Goal: Information Seeking & Learning: Learn about a topic

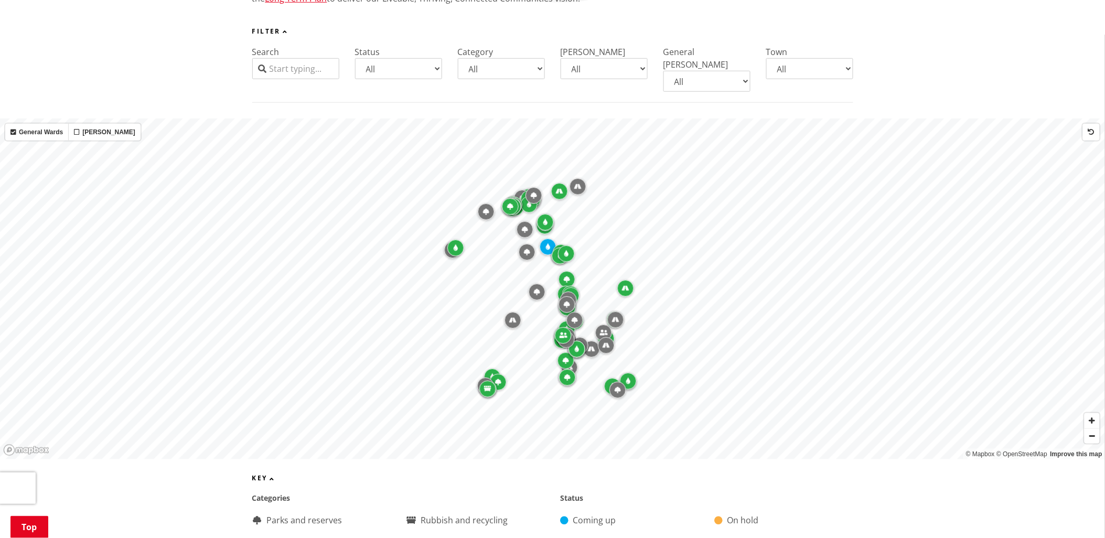
scroll to position [175, 0]
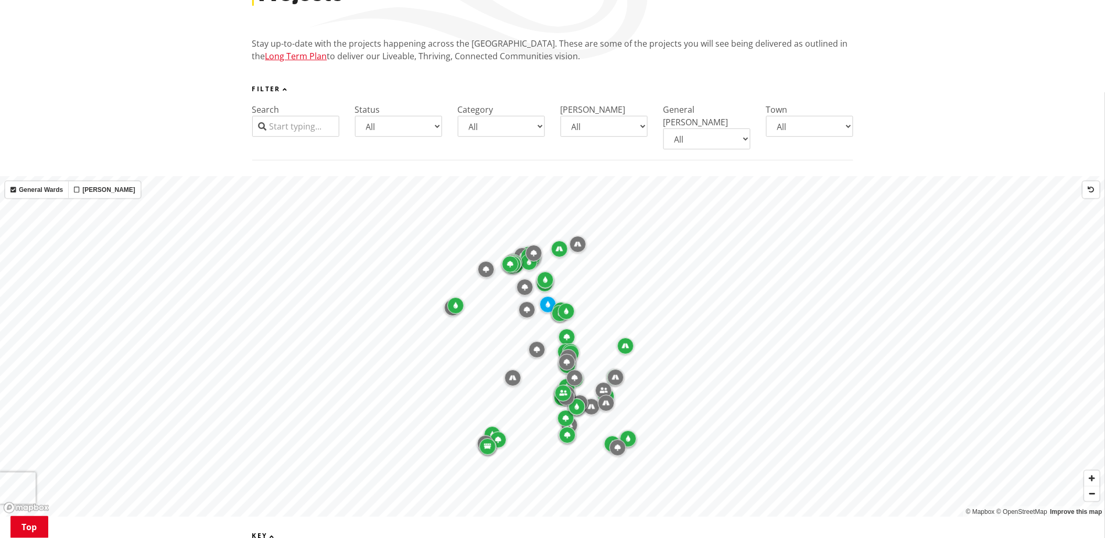
click at [846, 127] on select "All Aka Aka Bombay Eureka Glen Afton Glen Massey Glen Murray Gordonton Horotiu …" at bounding box center [809, 126] width 87 height 21
select select "Whatawhata"
click at [766, 116] on select "All Aka Aka Bombay Eureka Glen Afton Glen Massey Glen Murray Gordonton Horotiu …" at bounding box center [809, 126] width 87 height 21
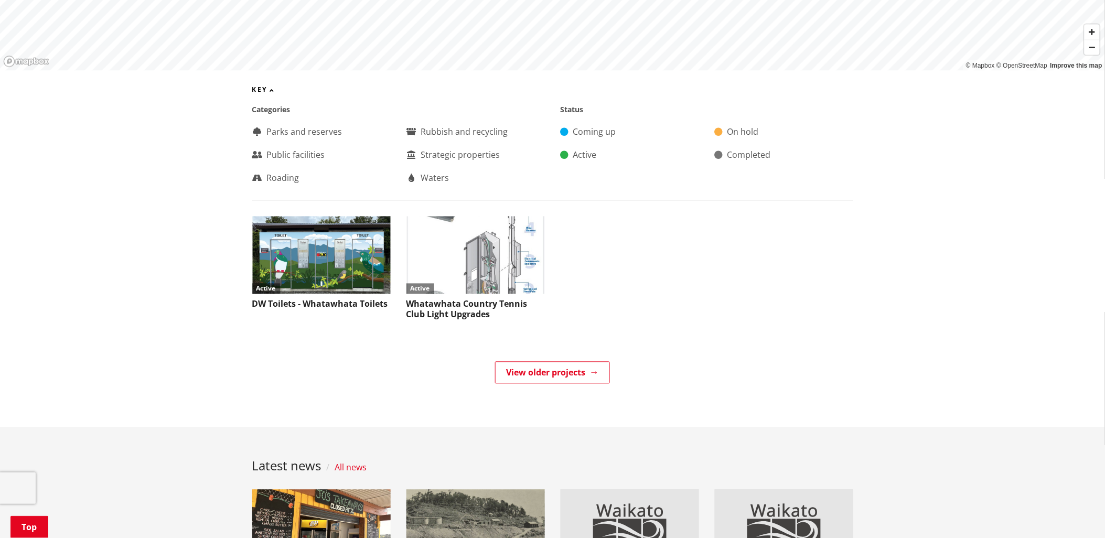
scroll to position [641, 0]
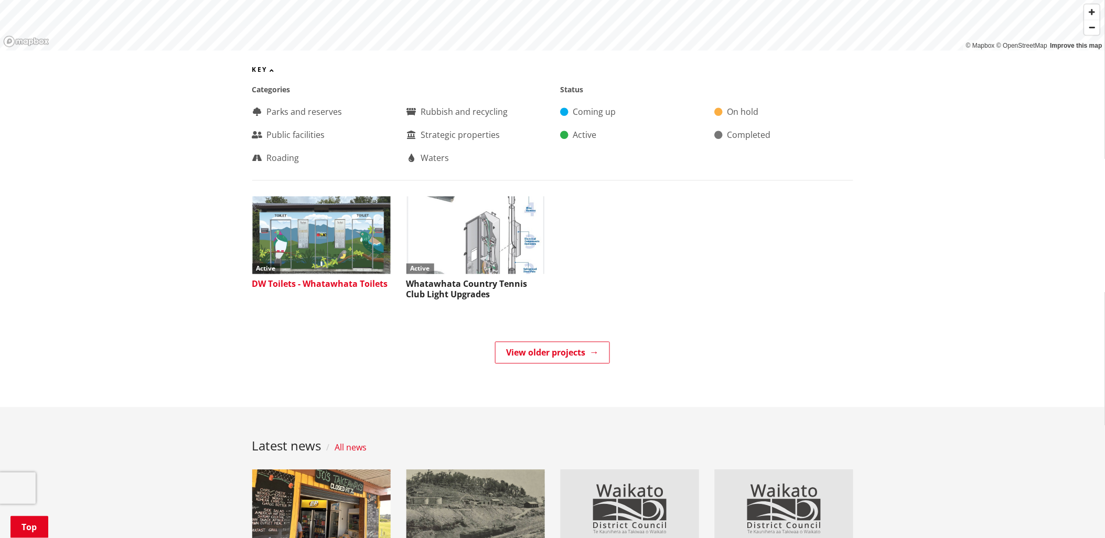
click at [324, 280] on h3 "DW Toilets - Whatawhata Toilets" at bounding box center [321, 285] width 138 height 10
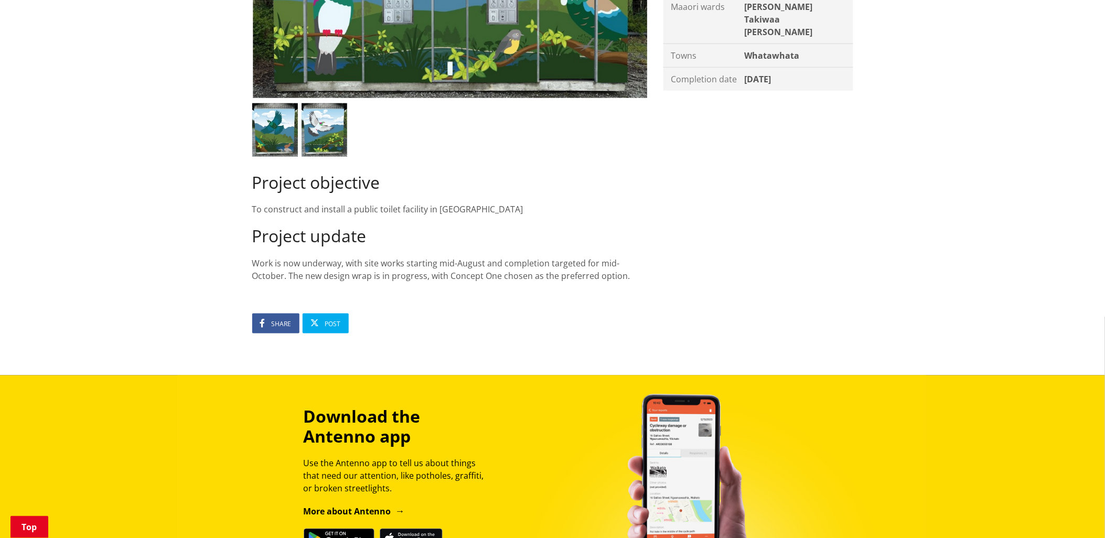
scroll to position [349, 0]
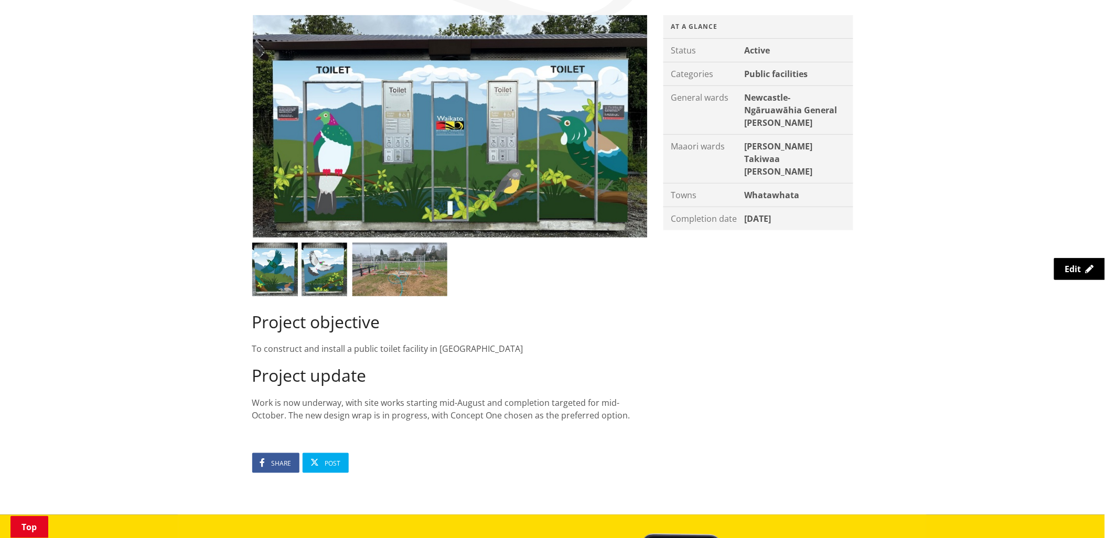
scroll to position [175, 0]
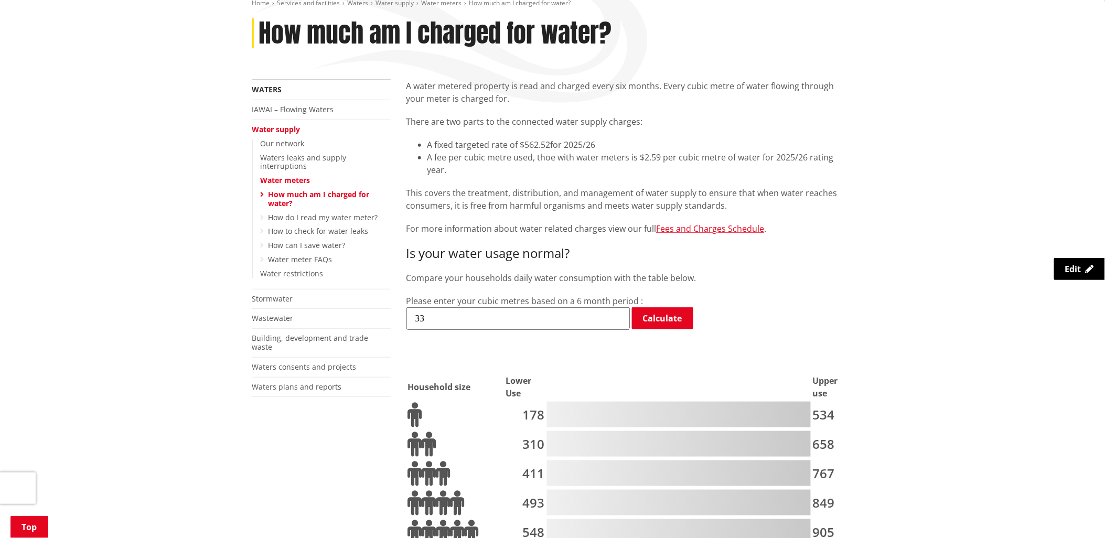
scroll to position [132, 0]
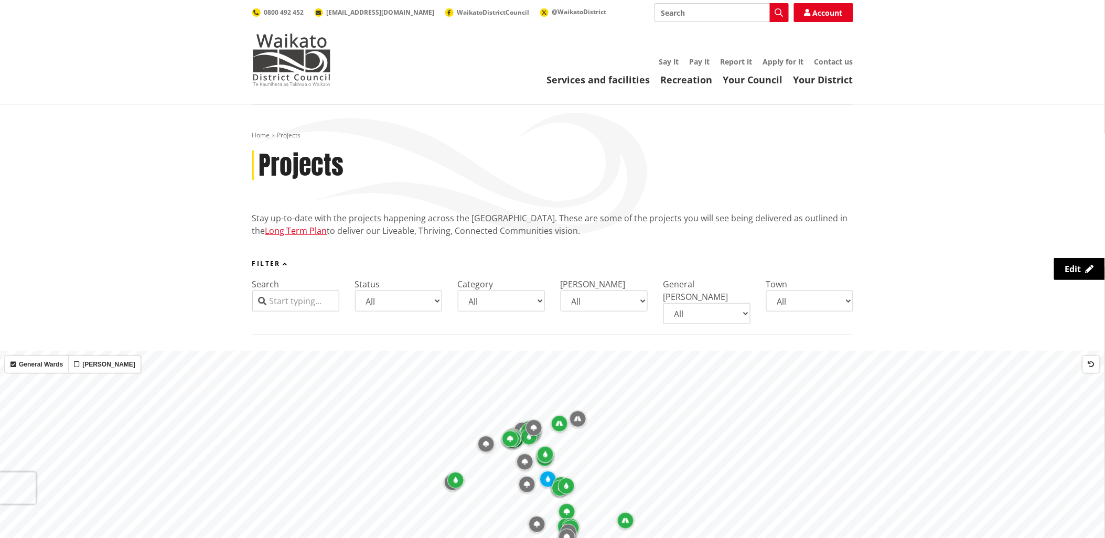
click at [296, 302] on input "Search" at bounding box center [295, 301] width 87 height 21
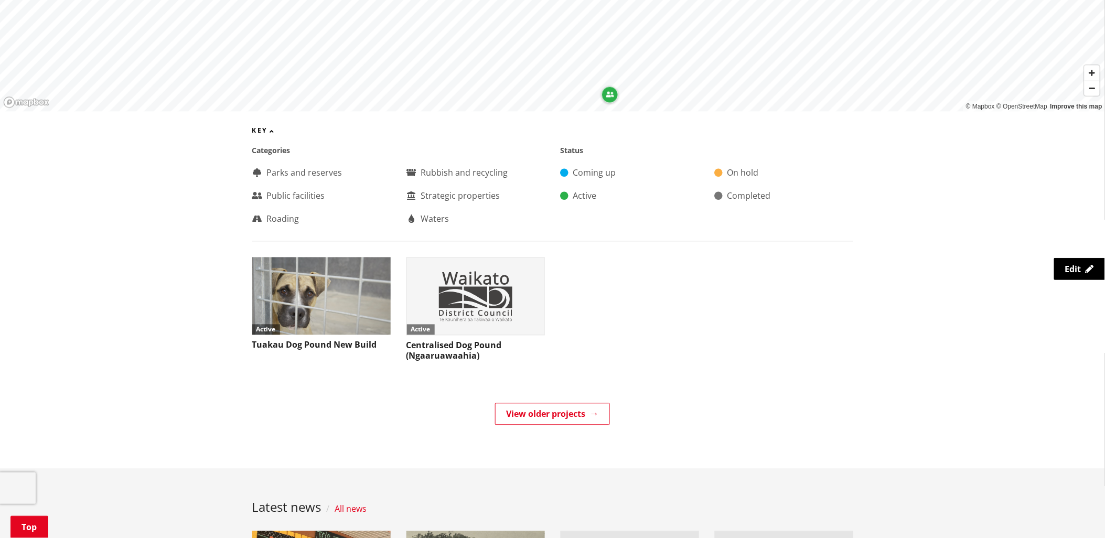
scroll to position [583, 0]
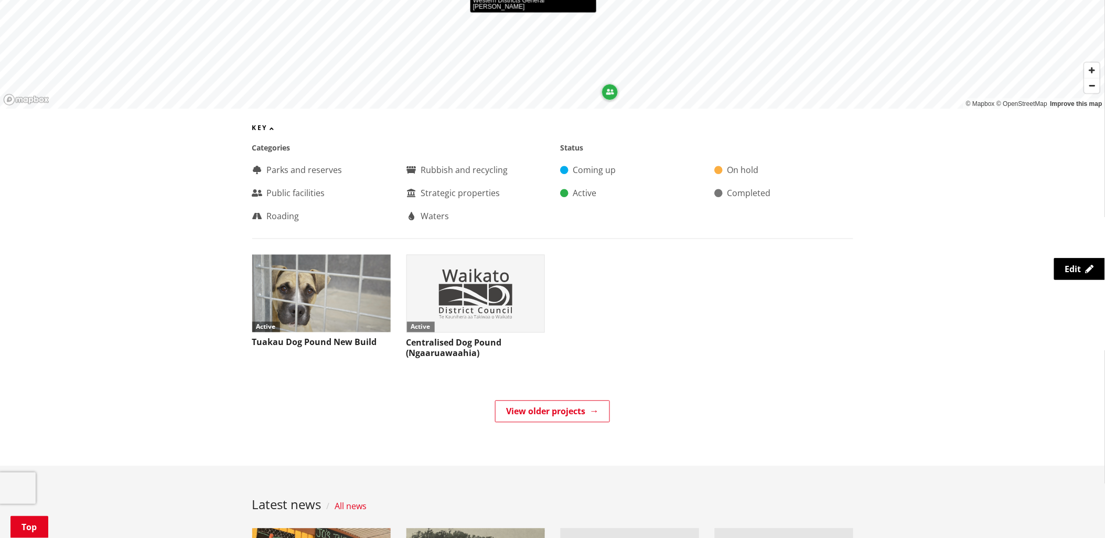
type input "dog"
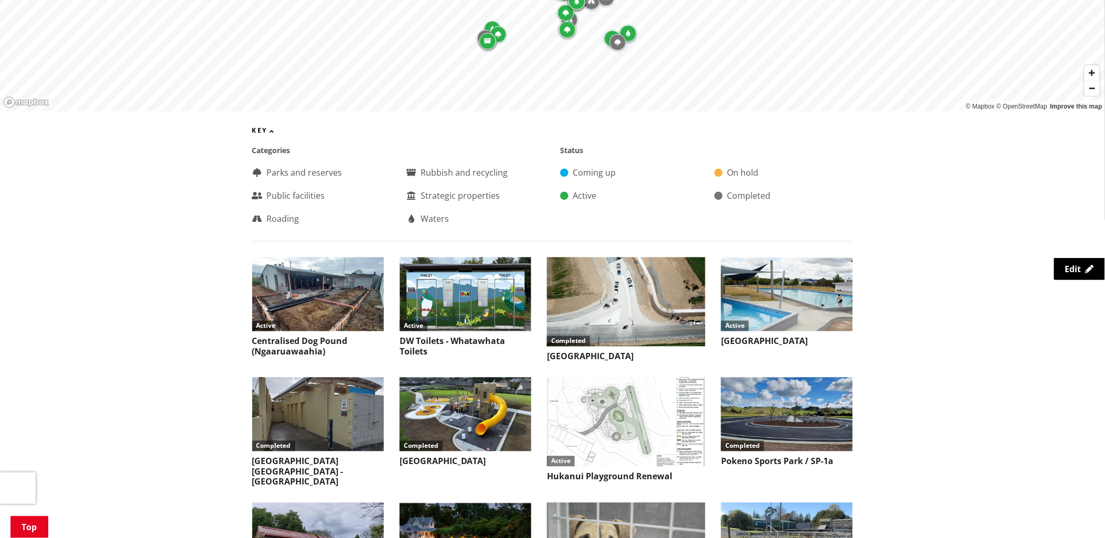
scroll to position [270, 0]
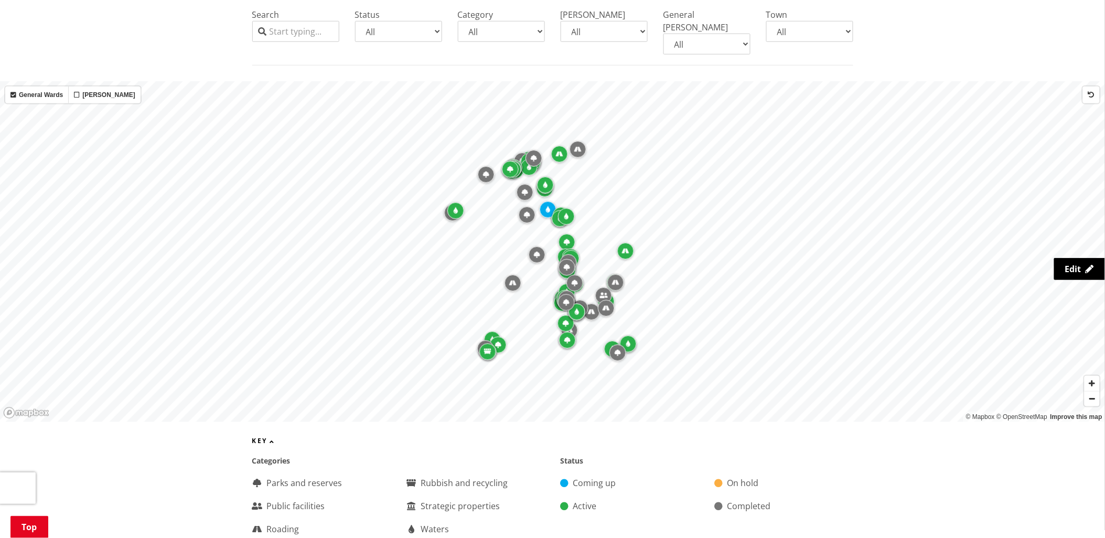
click at [308, 34] on input "Search" at bounding box center [295, 31] width 87 height 21
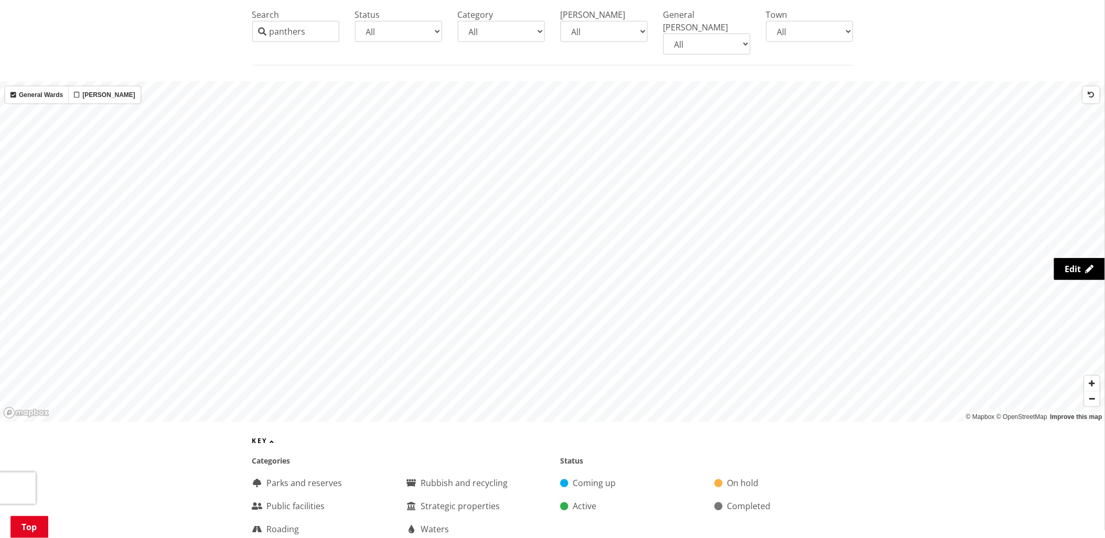
type input "panthers"
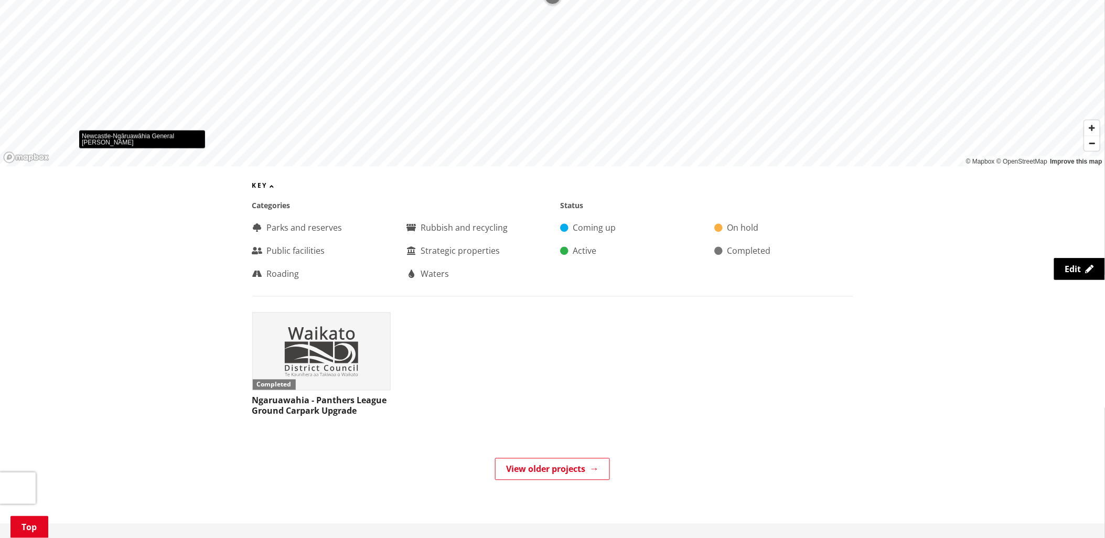
scroll to position [561, 0]
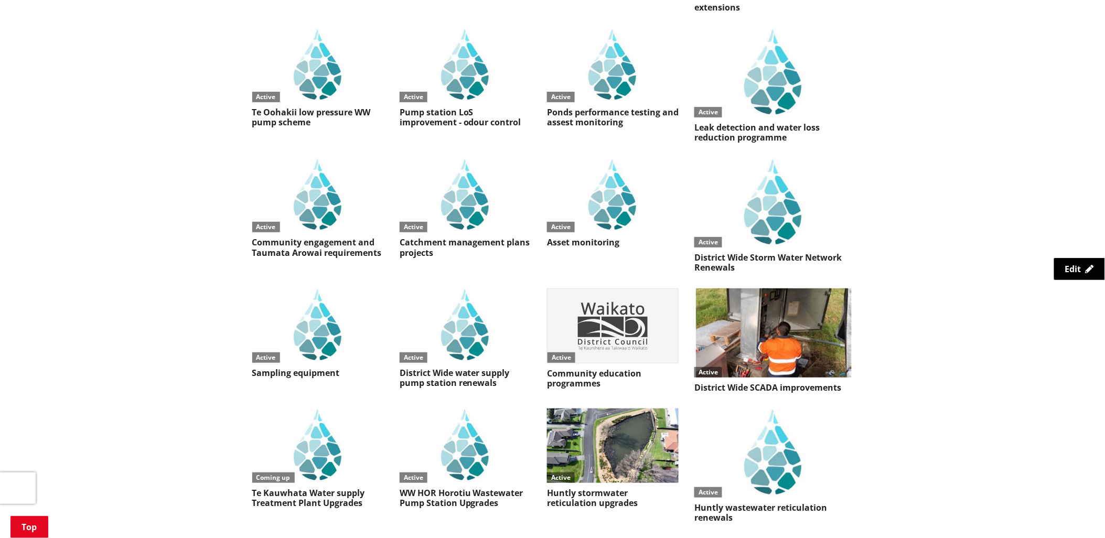
scroll to position [2930, 0]
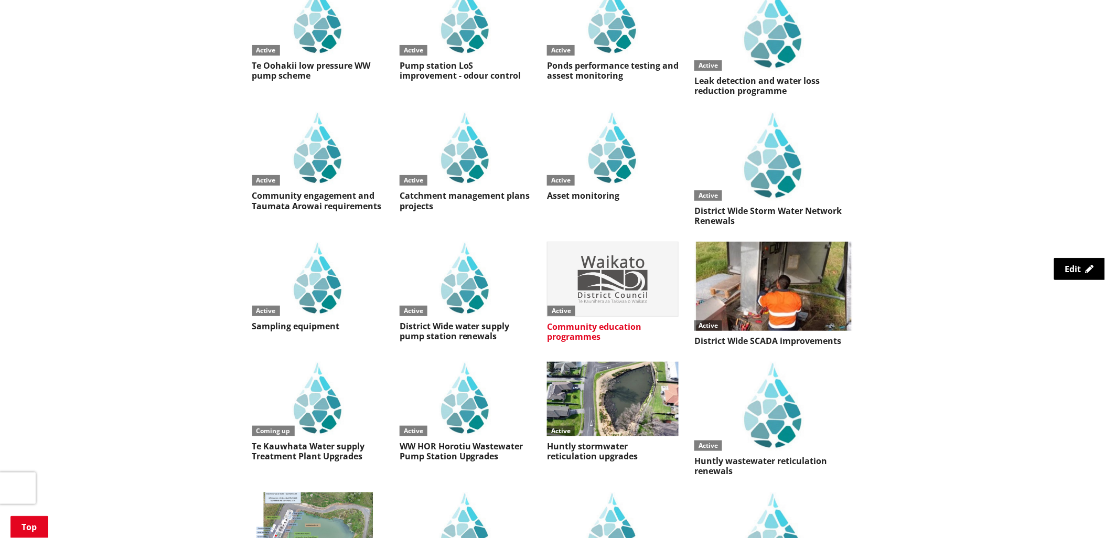
click at [609, 322] on h3 "Community education programmes" at bounding box center [613, 332] width 132 height 20
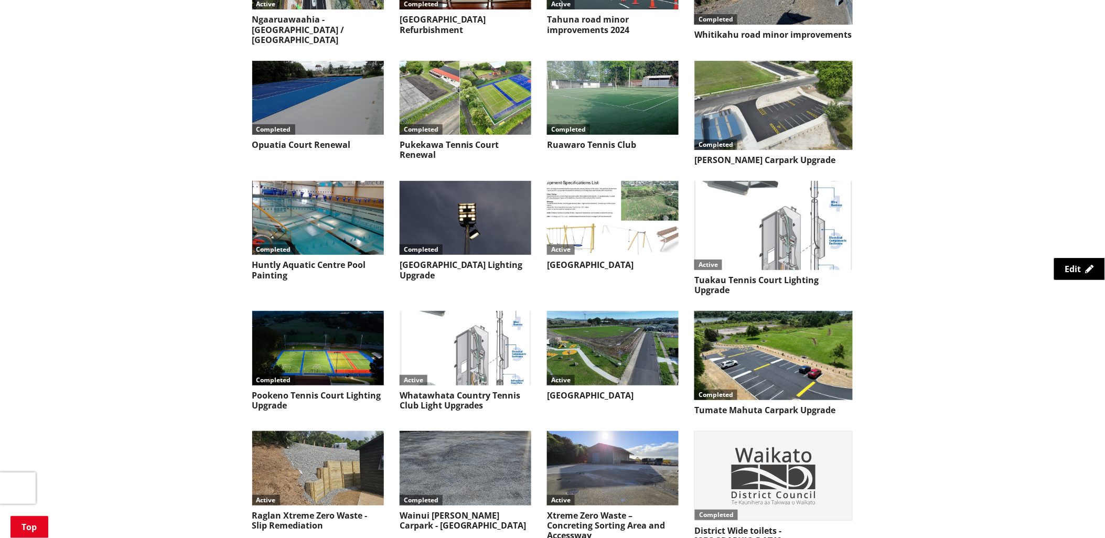
scroll to position [4271, 0]
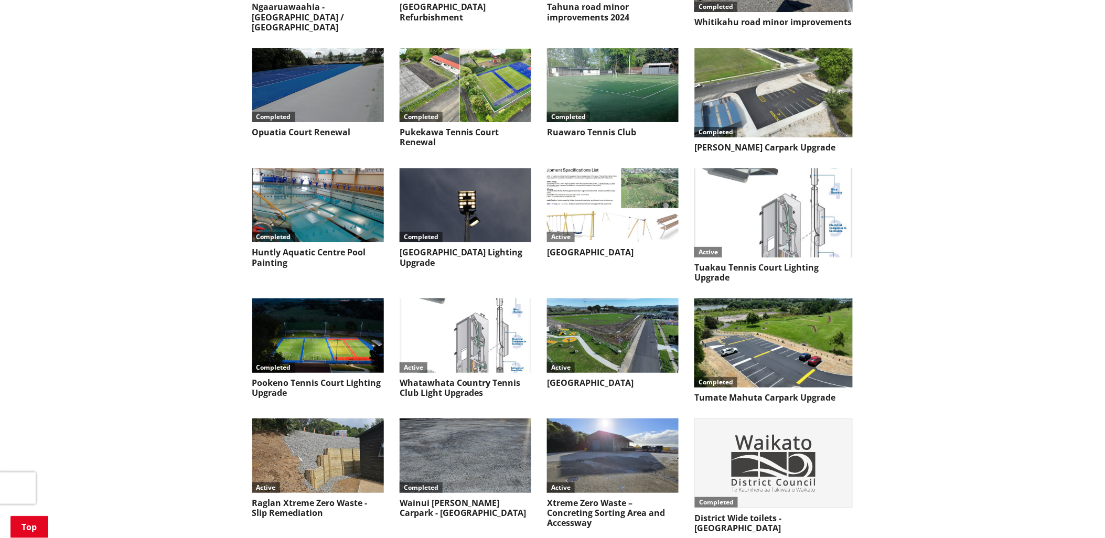
scroll to position [4271, 0]
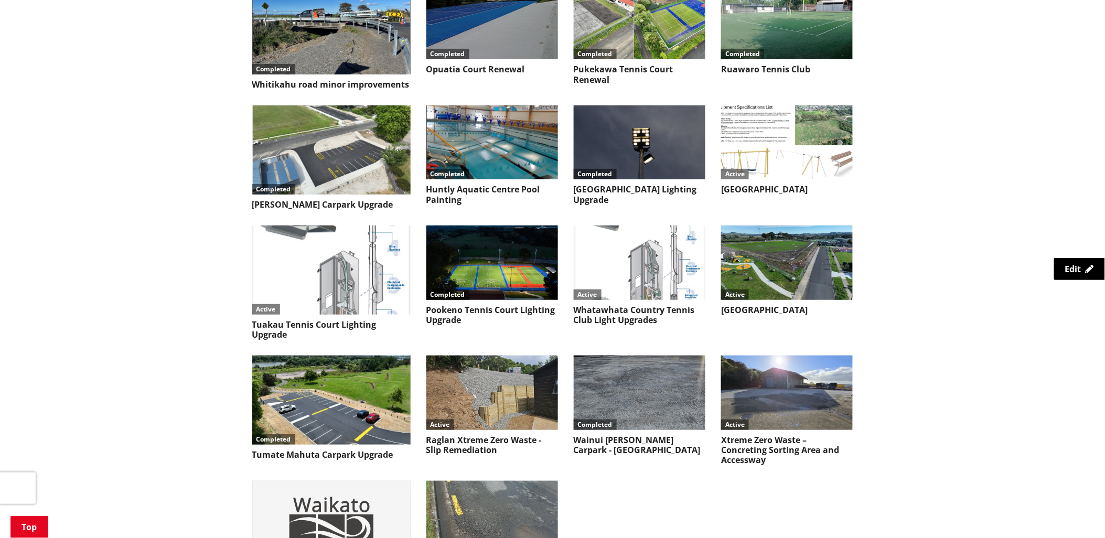
scroll to position [4330, 0]
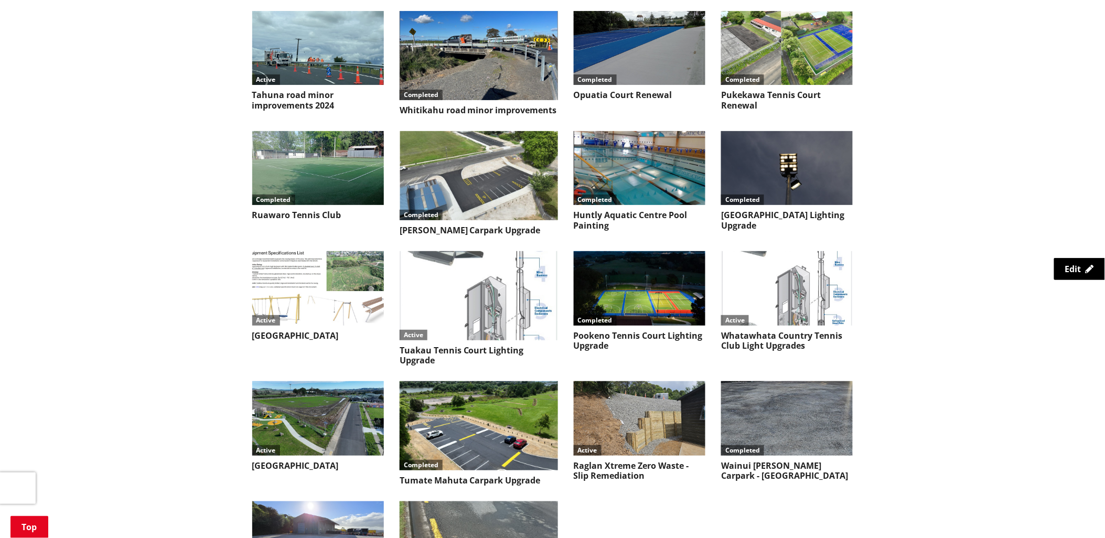
scroll to position [4320, 0]
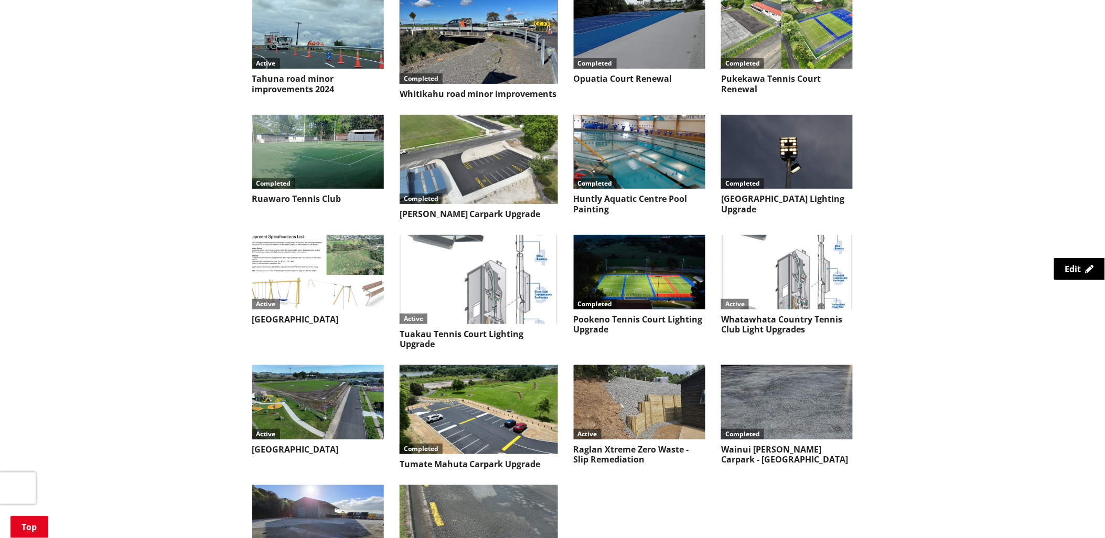
drag, startPoint x: 555, startPoint y: 395, endPoint x: 561, endPoint y: 395, distance: 6.3
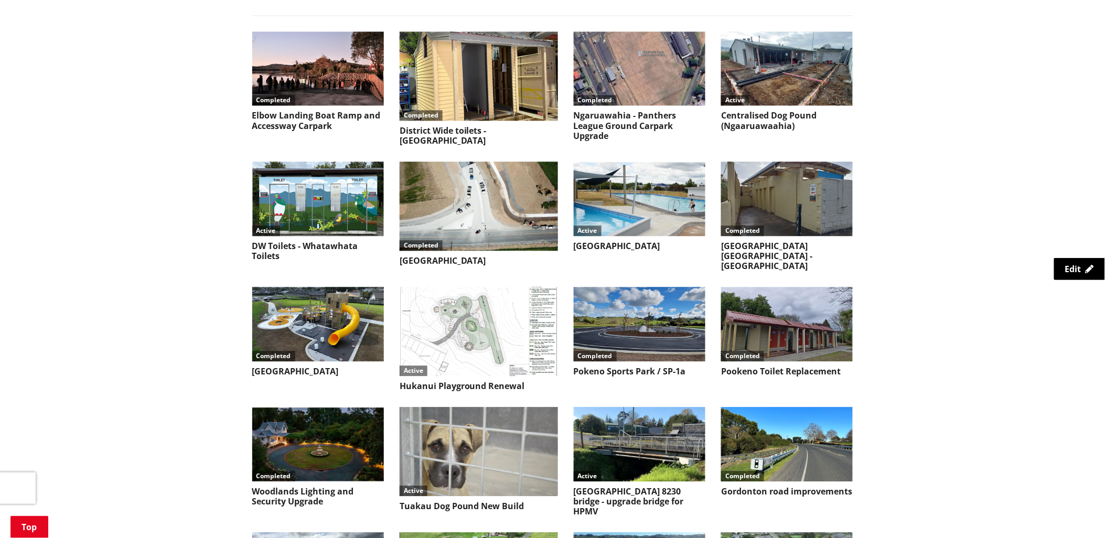
scroll to position [880, 0]
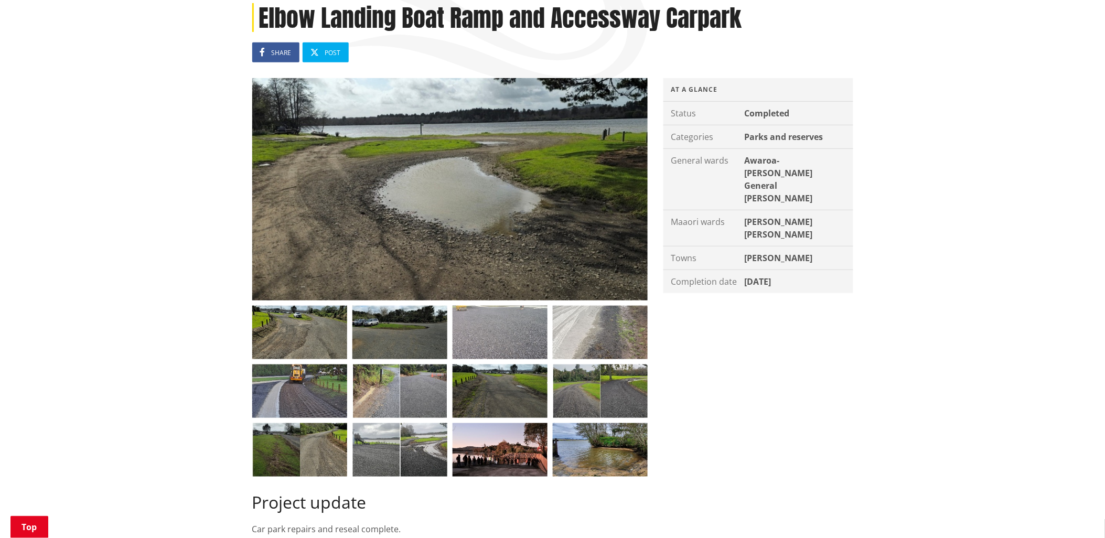
scroll to position [175, 0]
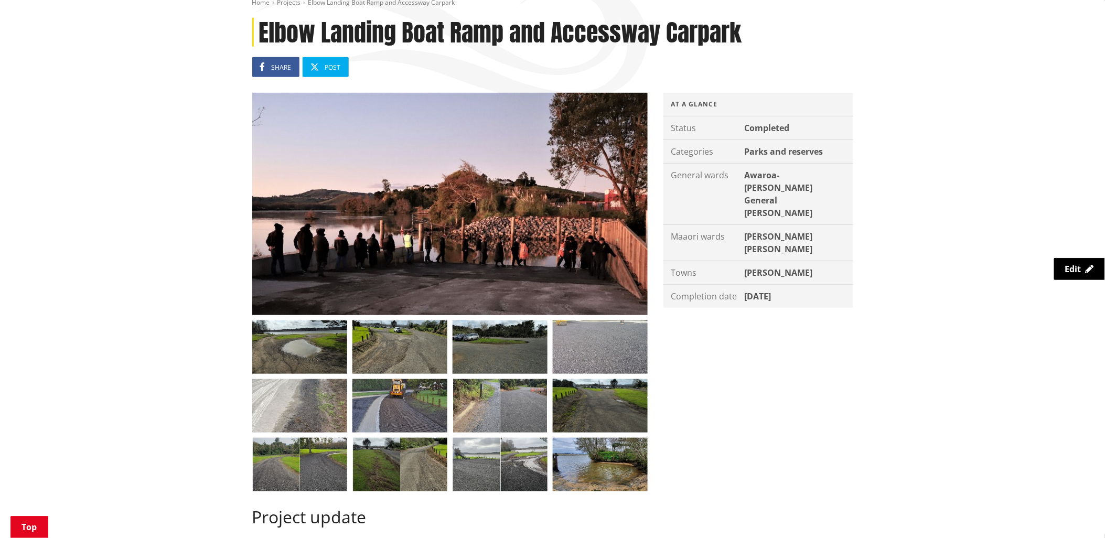
scroll to position [116, 0]
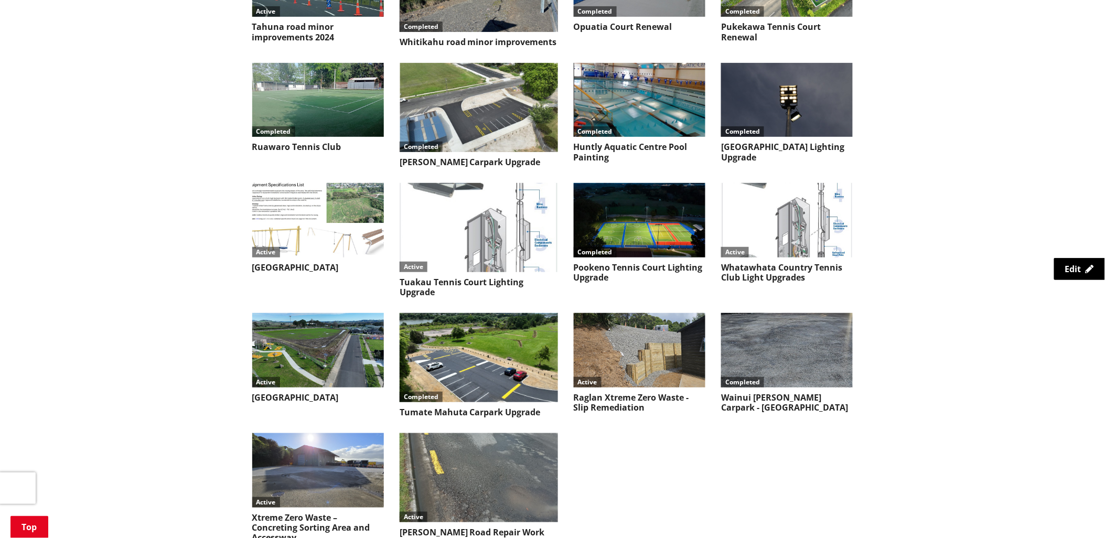
scroll to position [4378, 0]
